Goal: Information Seeking & Learning: Learn about a topic

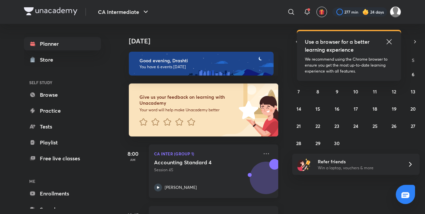
scroll to position [285, 0]
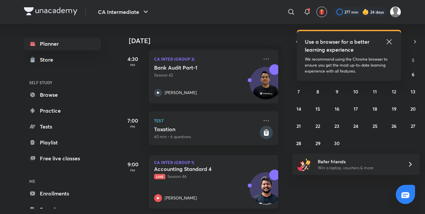
click at [214, 178] on div "Accounting Standard 4 Live Session 46 [PERSON_NAME]" at bounding box center [206, 184] width 104 height 36
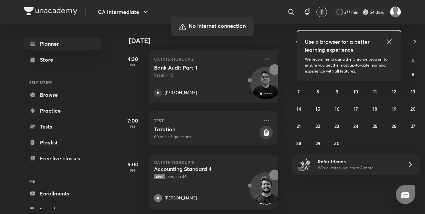
click at [243, 125] on div at bounding box center [212, 107] width 425 height 214
